Goal: Check status

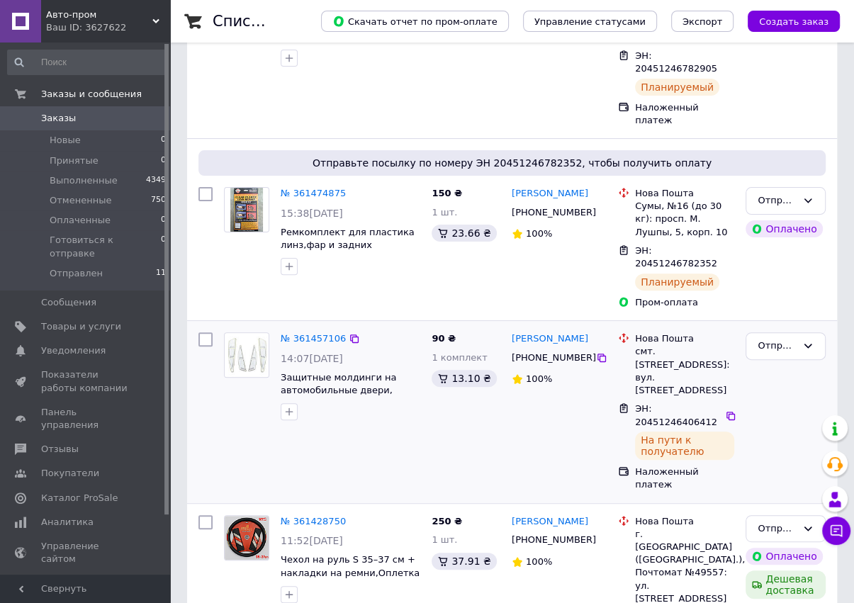
scroll to position [213, 0]
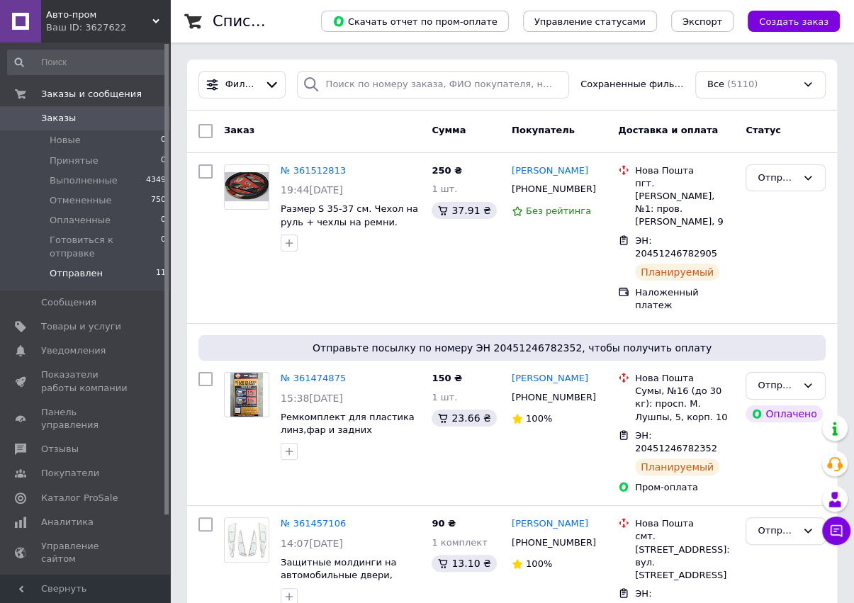
click at [76, 267] on span "Отправлен" at bounding box center [76, 273] width 53 height 13
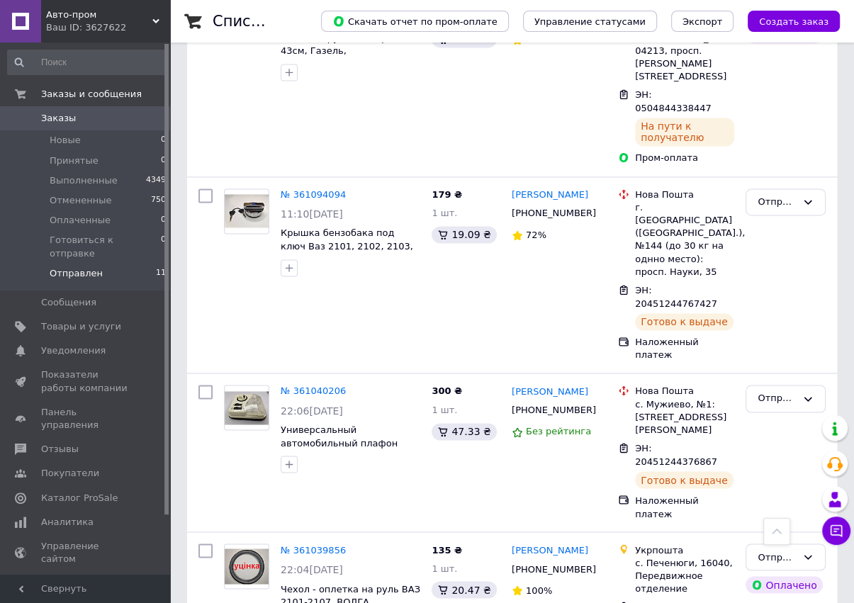
scroll to position [1332, 0]
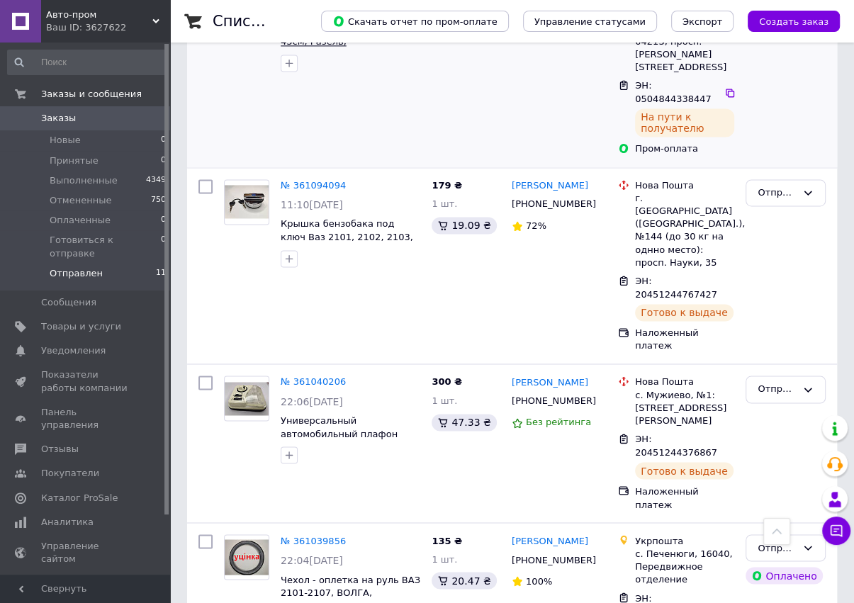
scroll to position [1332, 0]
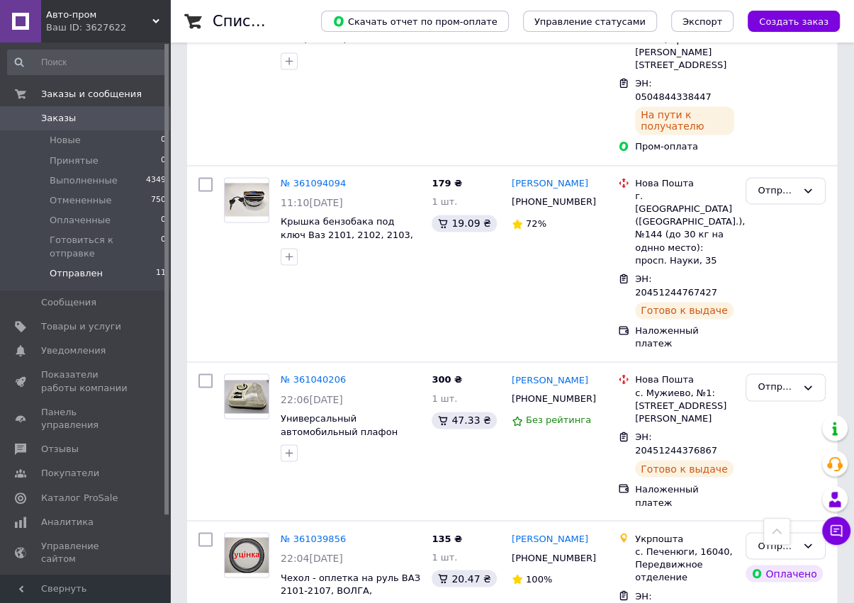
scroll to position [1332, 0]
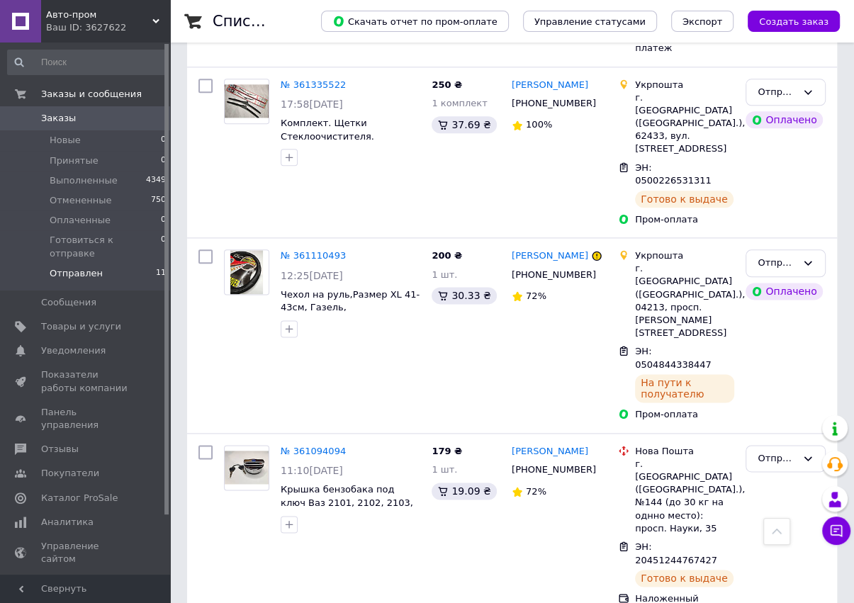
scroll to position [1332, 0]
